Goal: Information Seeking & Learning: Learn about a topic

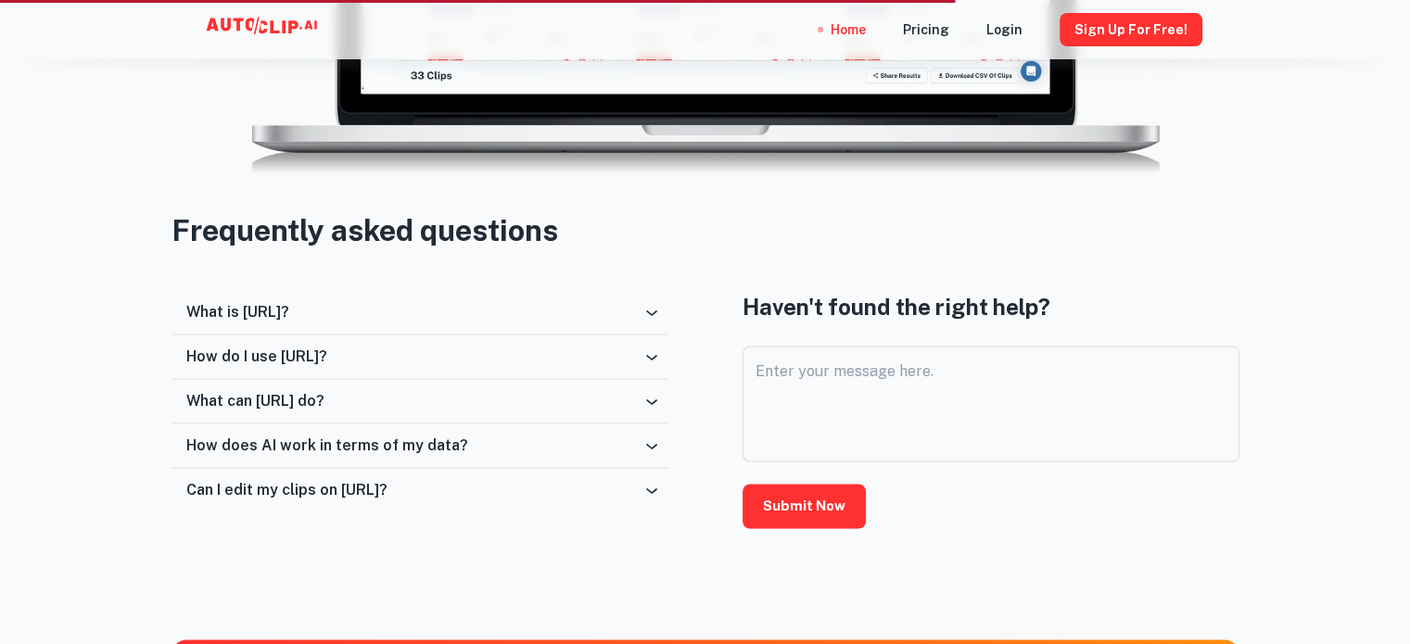
scroll to position [2874, 0]
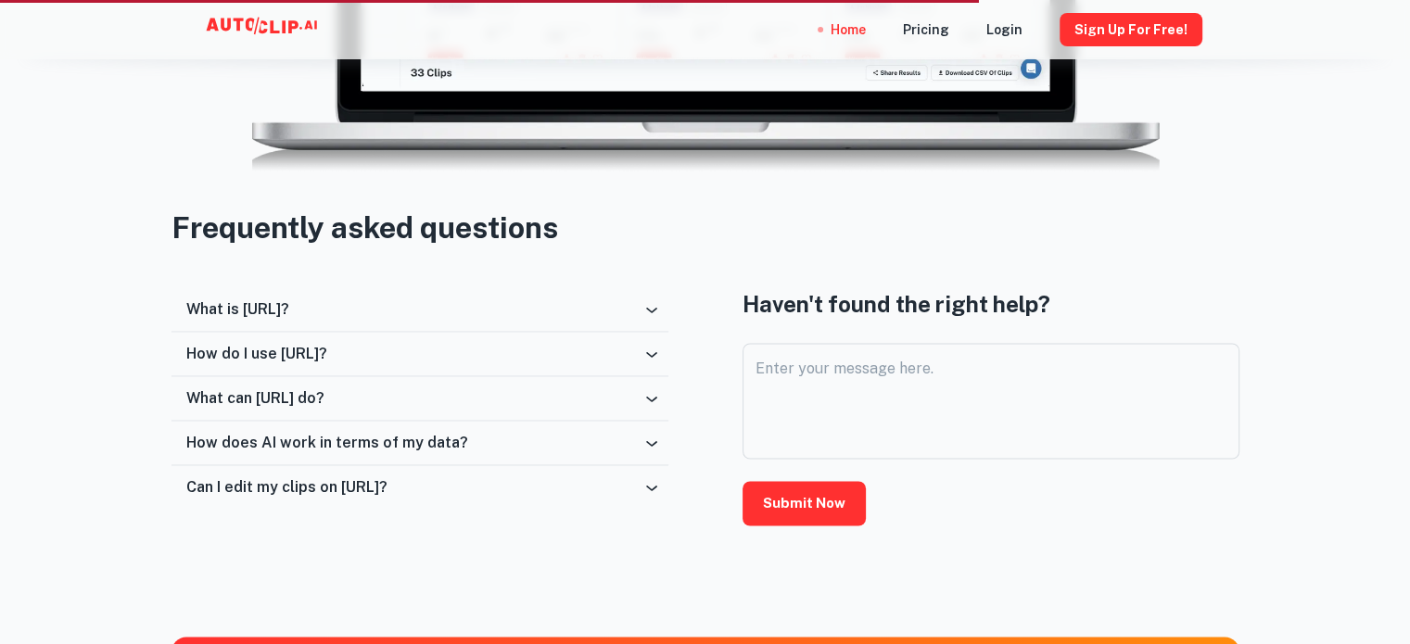
click at [466, 314] on div "What is [URL]?" at bounding box center [414, 309] width 456 height 18
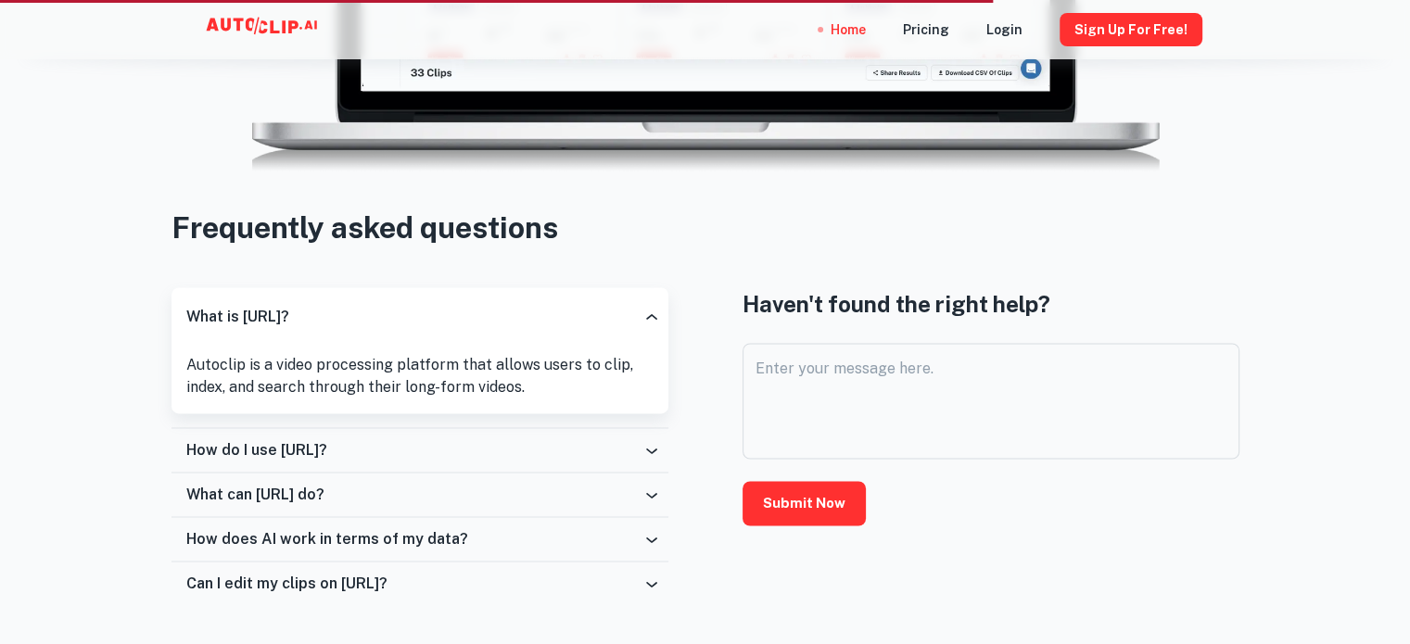
scroll to position [2967, 0]
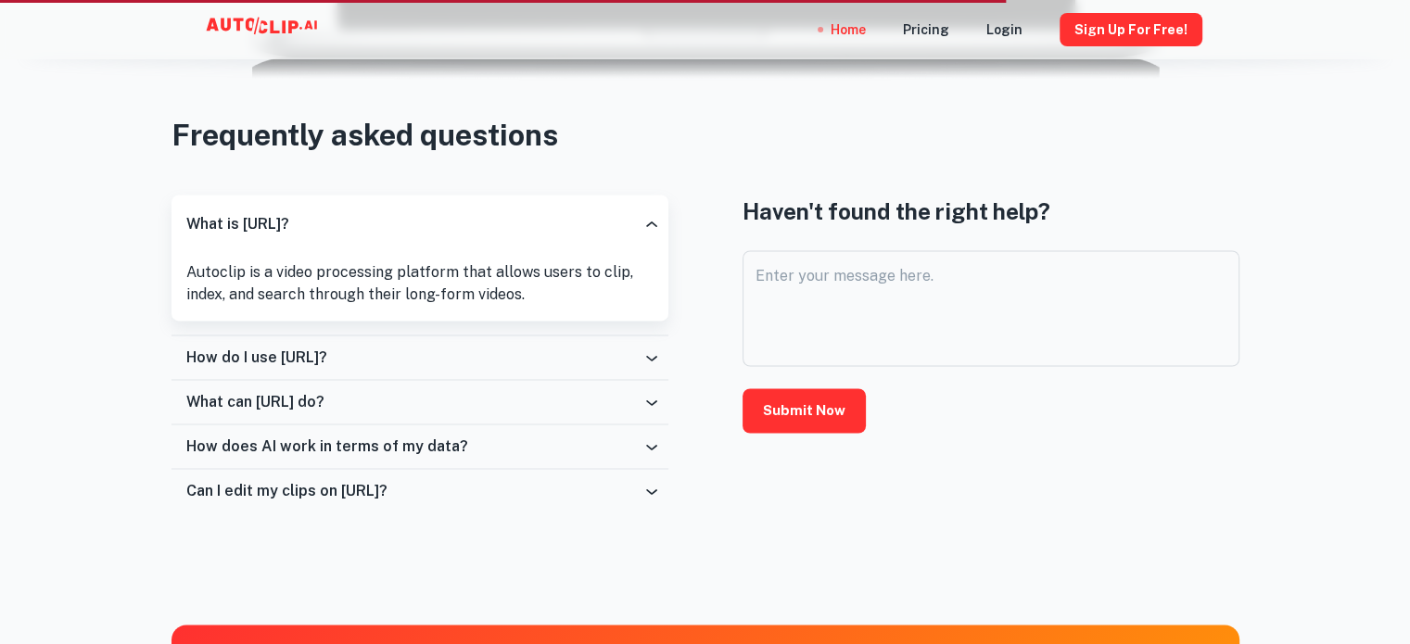
click at [408, 363] on div "How do I use [URL]?" at bounding box center [414, 358] width 456 height 18
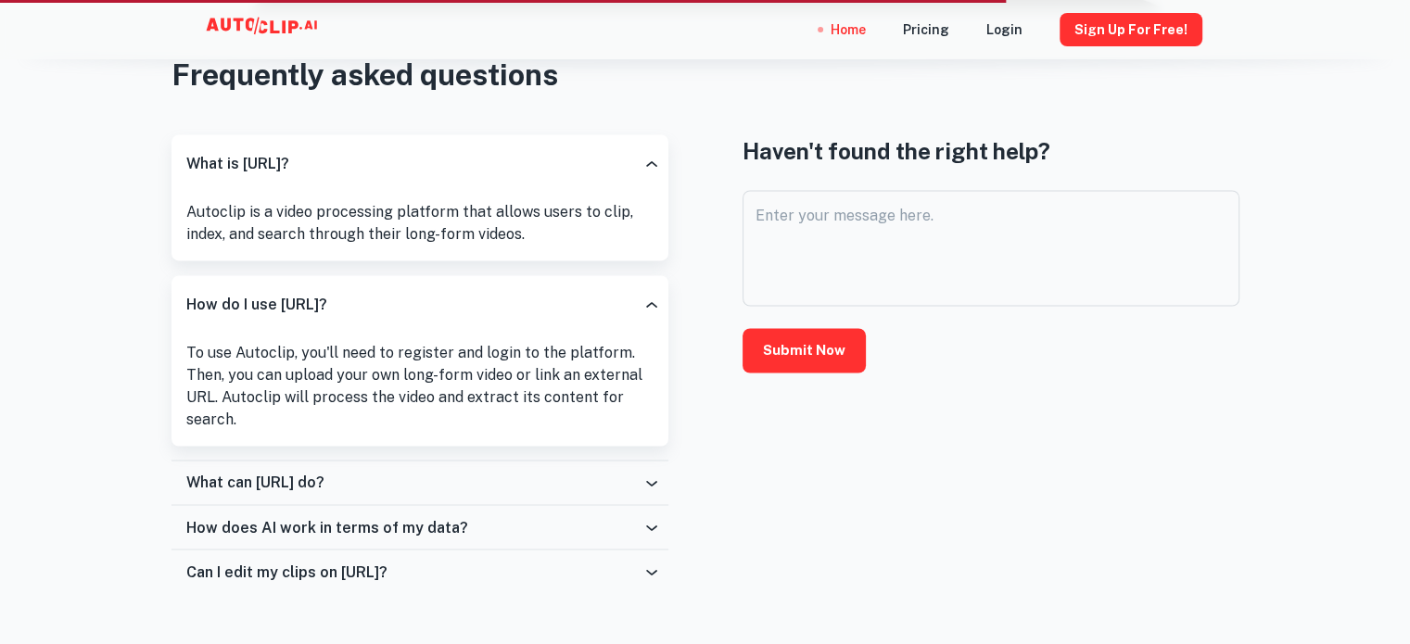
scroll to position [3060, 0]
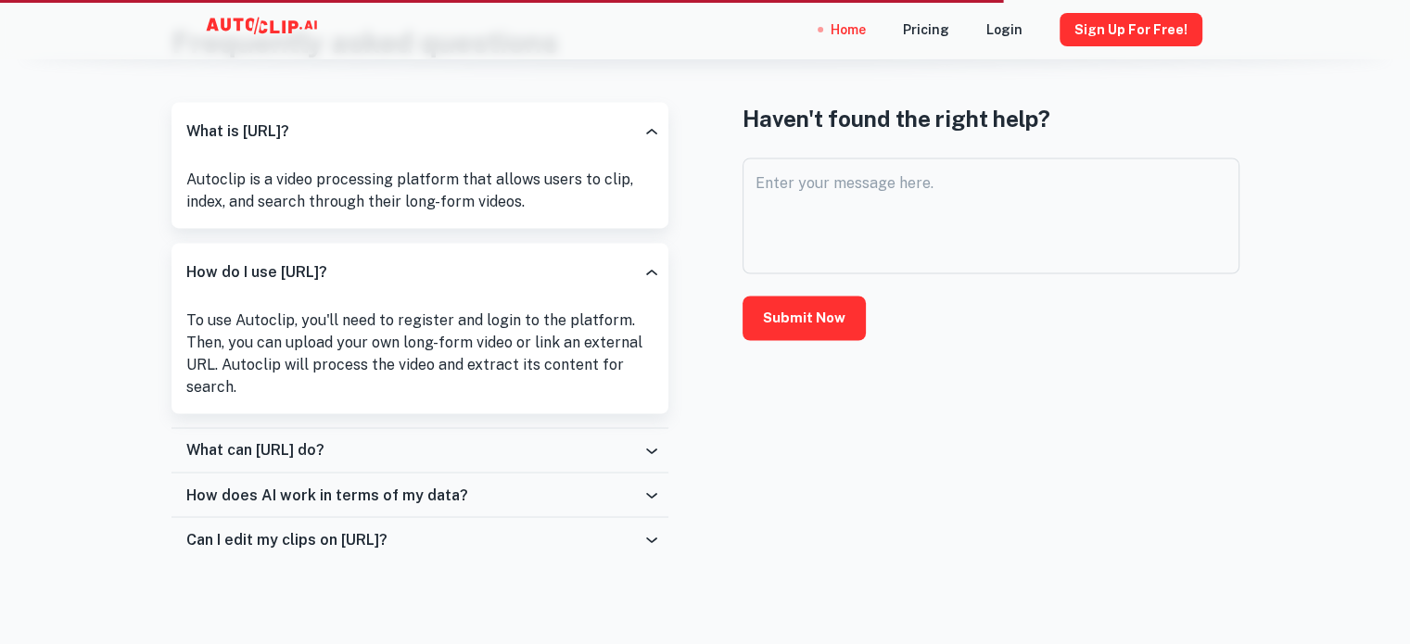
click at [519, 447] on div "What can [URL] do?" at bounding box center [414, 450] width 456 height 18
click at [517, 446] on div "What can [URL] do?" at bounding box center [414, 450] width 456 height 18
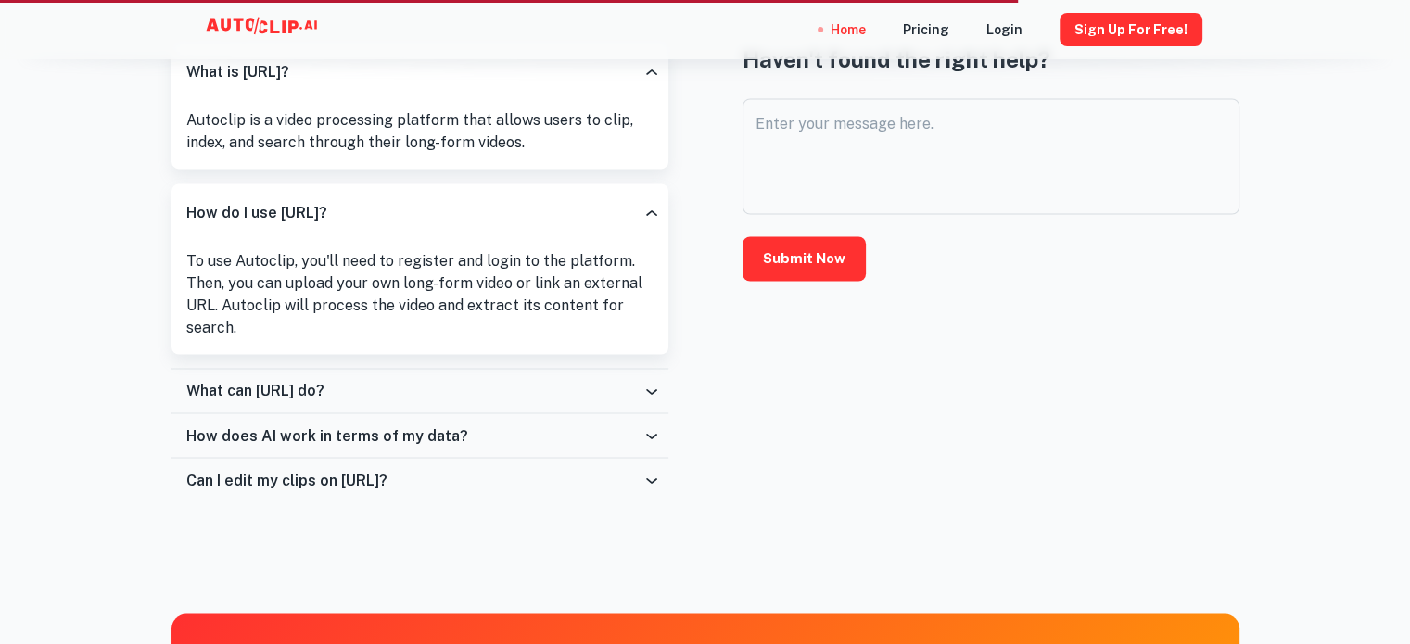
scroll to position [3153, 0]
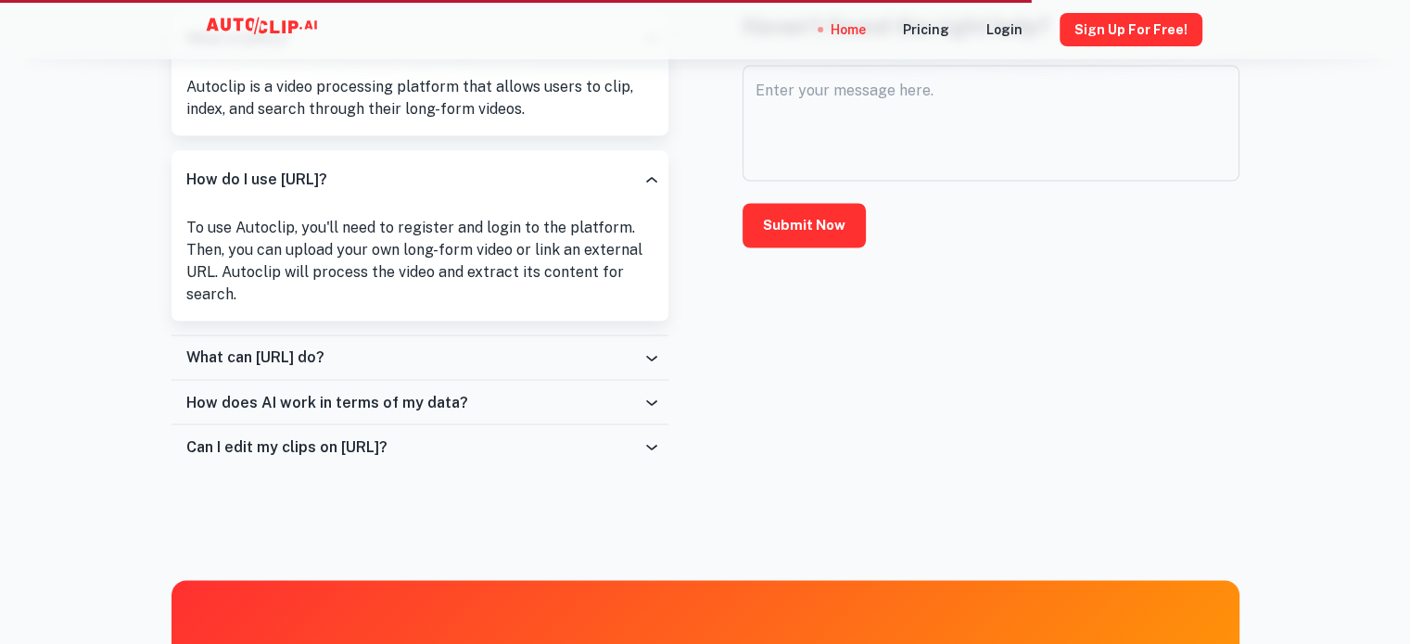
click at [441, 359] on div "What can [URL] do?" at bounding box center [414, 358] width 456 height 18
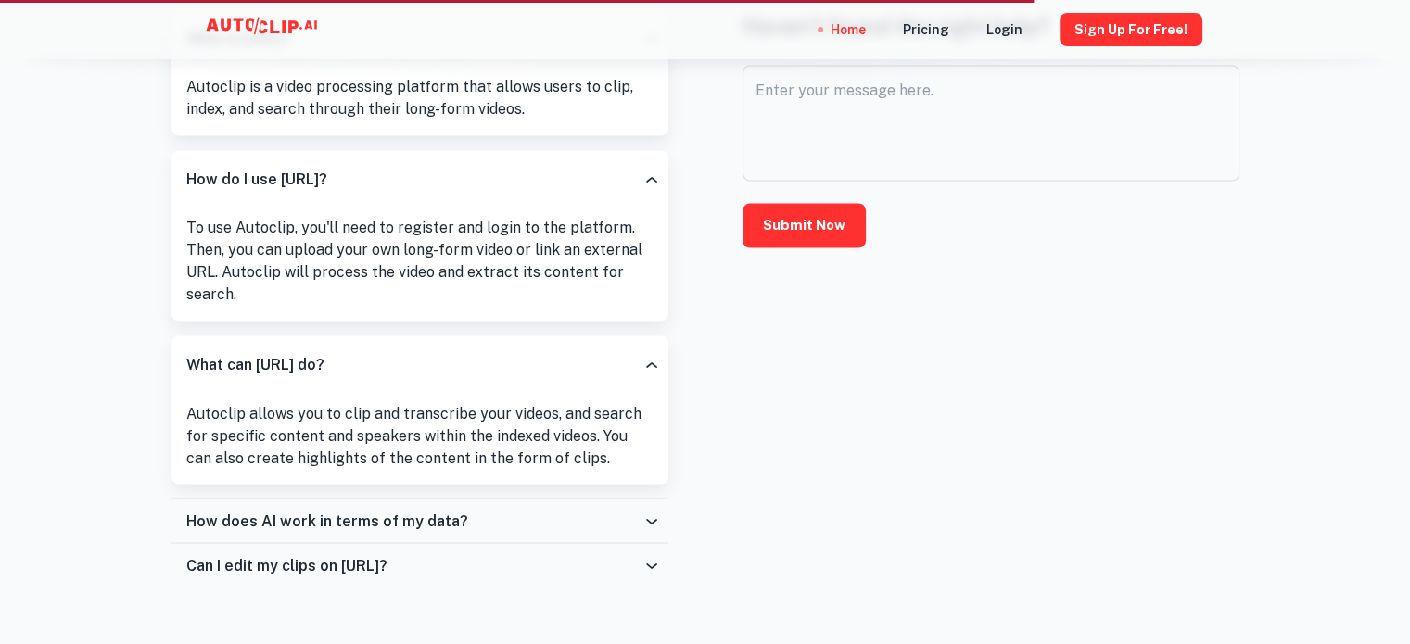
click at [530, 504] on div "How does AI work in terms of my data?" at bounding box center [420, 521] width 497 height 45
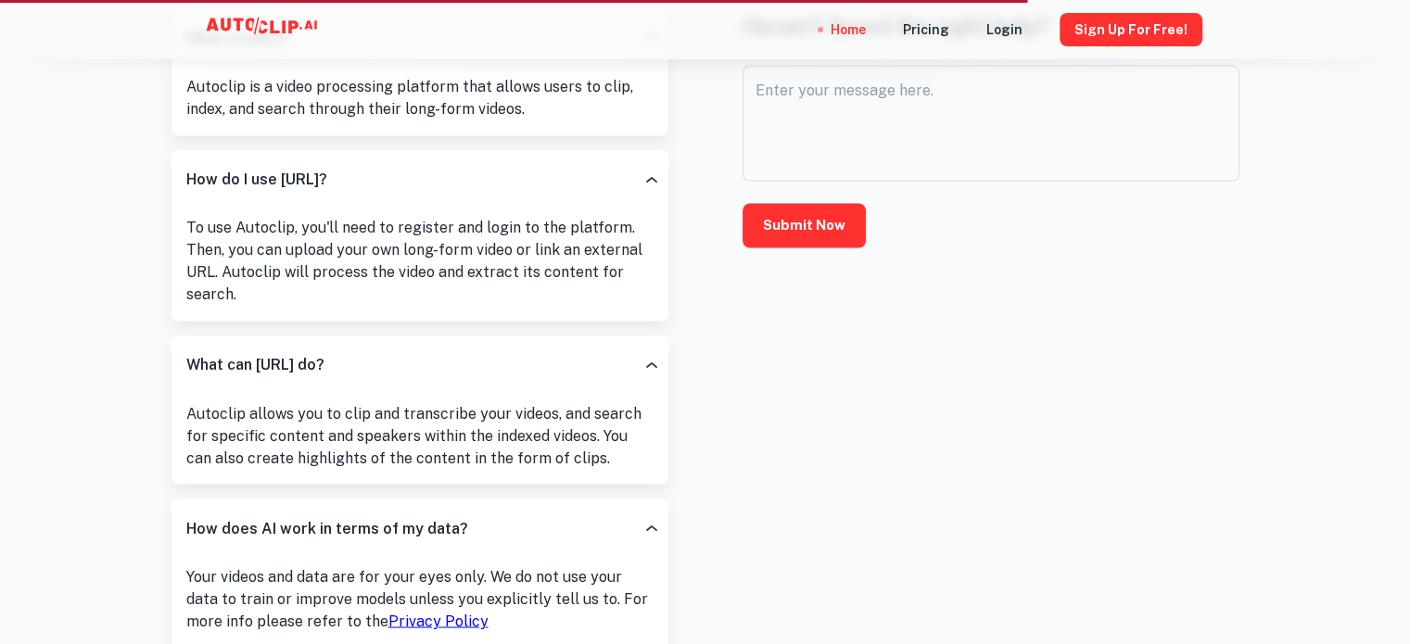
scroll to position [3338, 0]
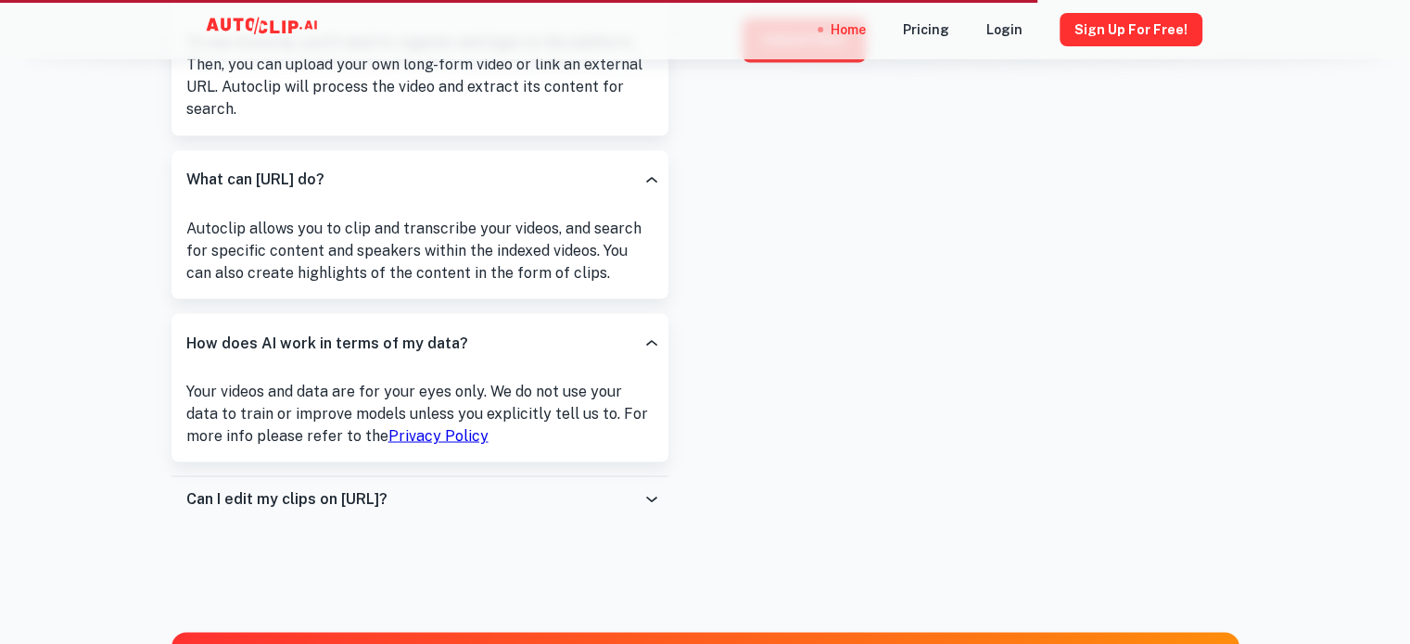
drag, startPoint x: 573, startPoint y: 489, endPoint x: 541, endPoint y: 472, distance: 36.5
click at [571, 490] on div "Can I edit my clips on [URL]?" at bounding box center [414, 499] width 456 height 18
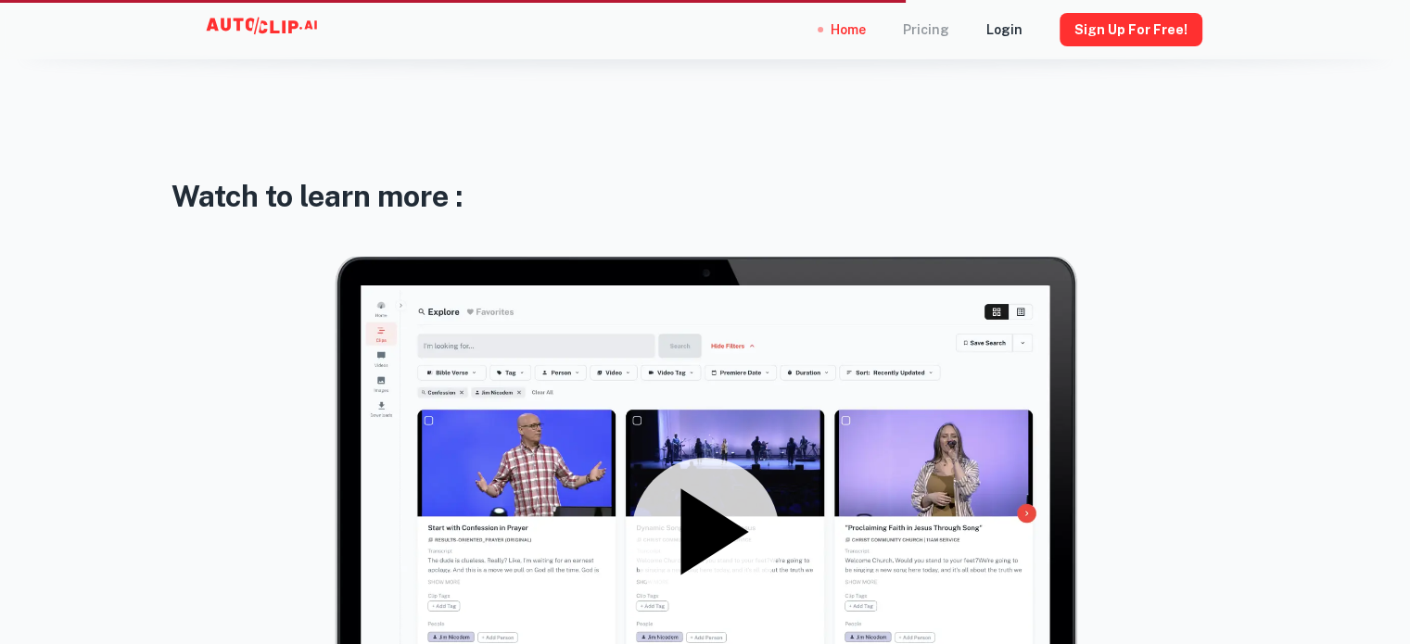
scroll to position [2225, 0]
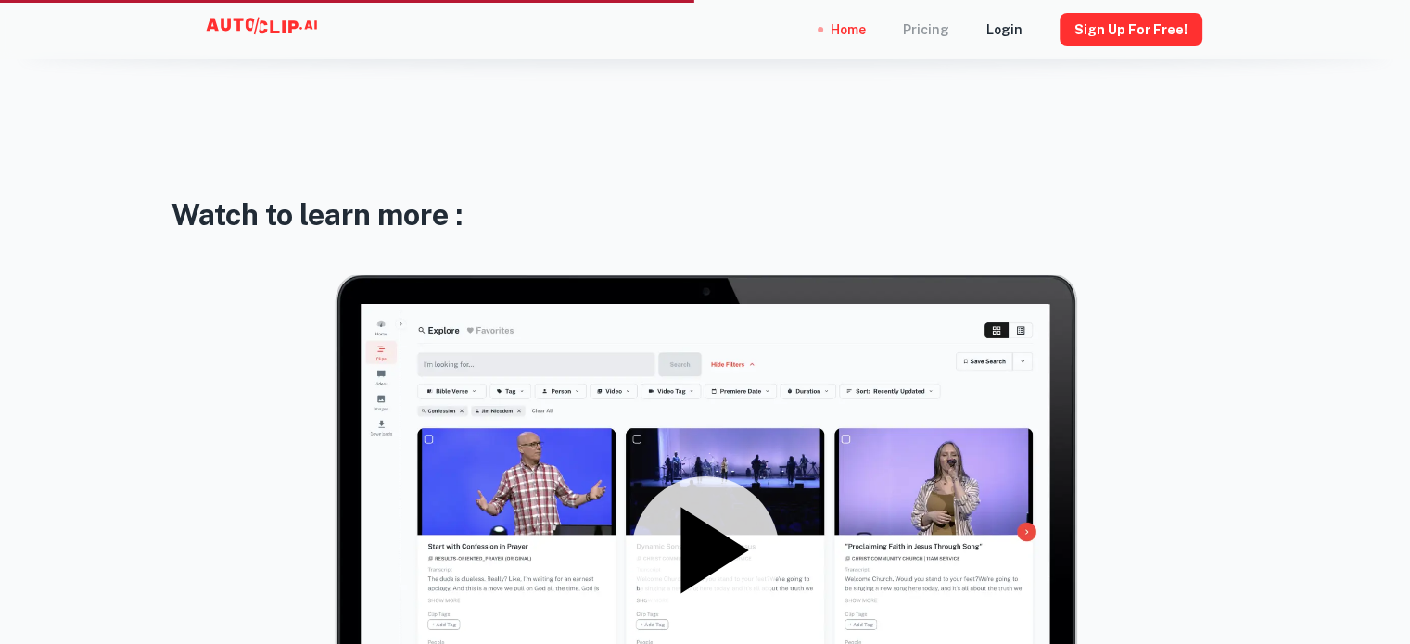
click at [949, 30] on div "Pricing" at bounding box center [926, 29] width 46 height 59
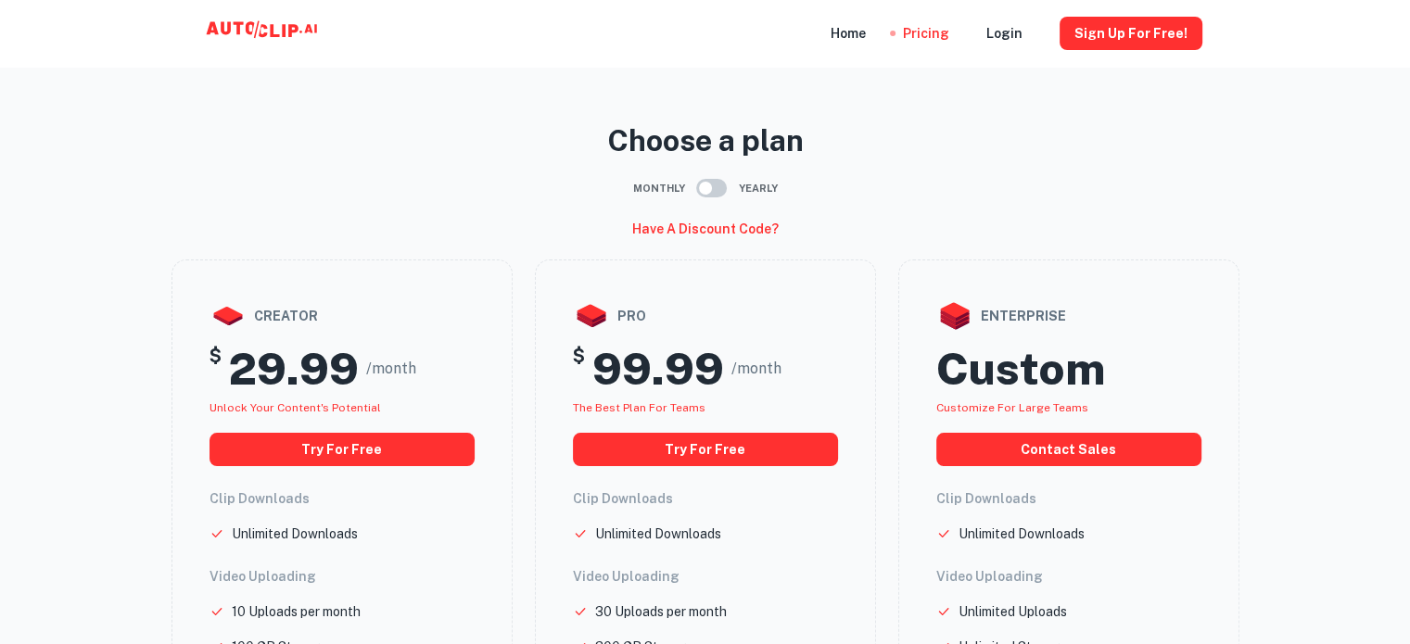
click at [185, 259] on div "Choose a plan Monthly Yearly Have a discount code? creator $ 29.99 /month Unloc…" at bounding box center [705, 645] width 1113 height 1098
click at [130, 236] on main "Choose a plan Monthly Yearly Have a discount code? creator $ 29.99 /month Unloc…" at bounding box center [705, 604] width 1410 height 1179
